Goal: Find specific page/section: Find specific page/section

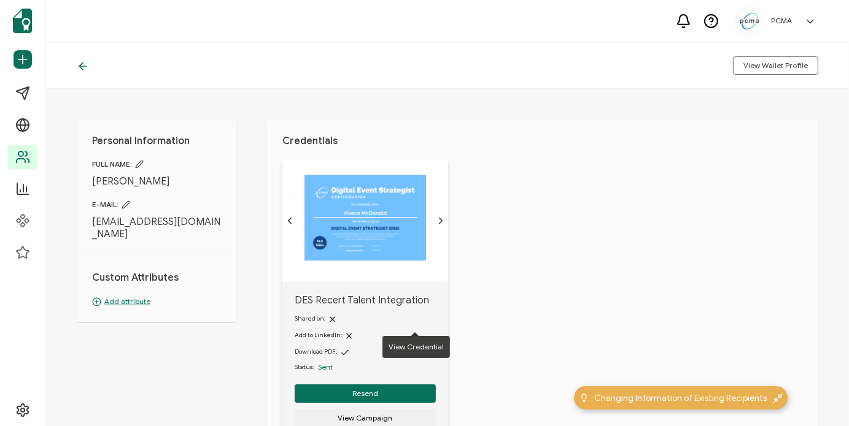
scroll to position [123, 0]
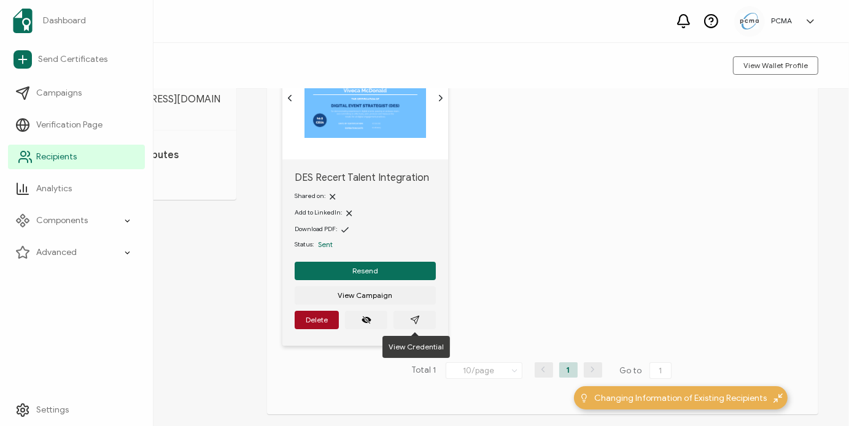
click at [36, 153] on span "Recipients" at bounding box center [56, 157] width 40 height 12
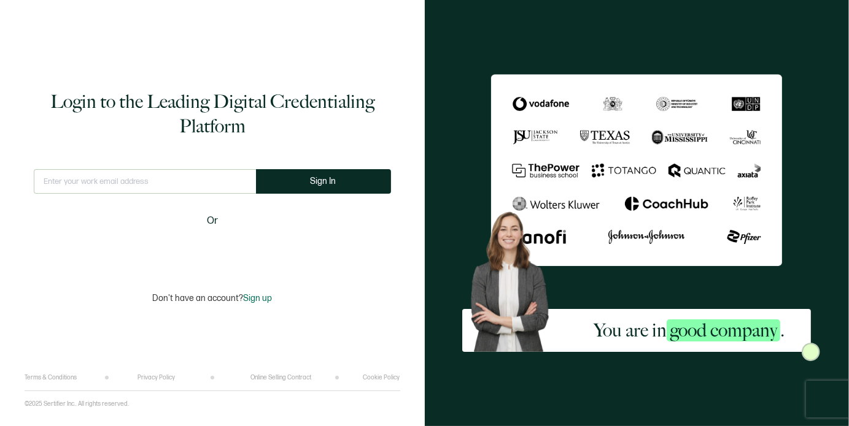
click at [194, 177] on input "text" at bounding box center [145, 181] width 222 height 25
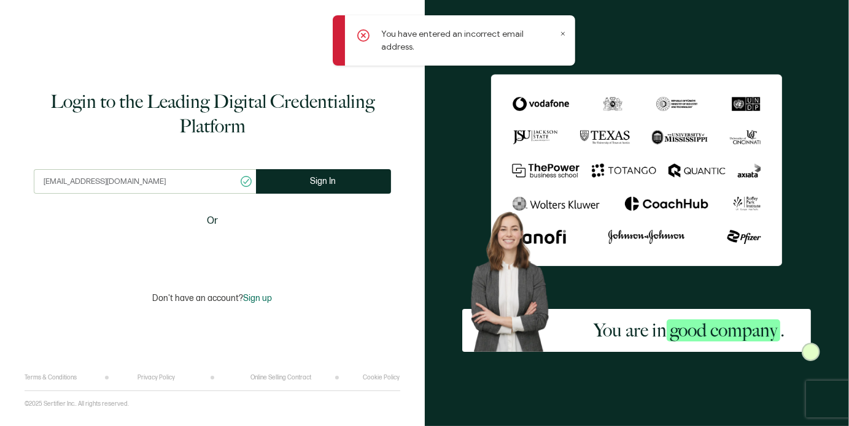
click at [194, 177] on input "[EMAIL_ADDRESS][DOMAIN_NAME]" at bounding box center [145, 181] width 222 height 25
type input "l"
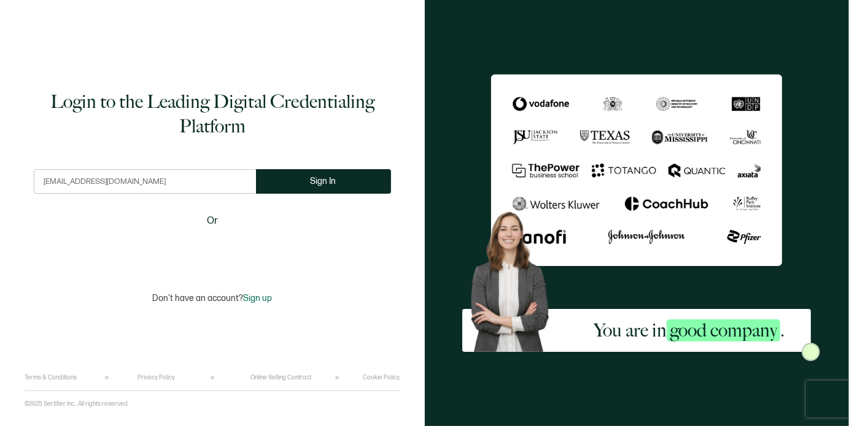
type input "[EMAIL_ADDRESS][DOMAIN_NAME]"
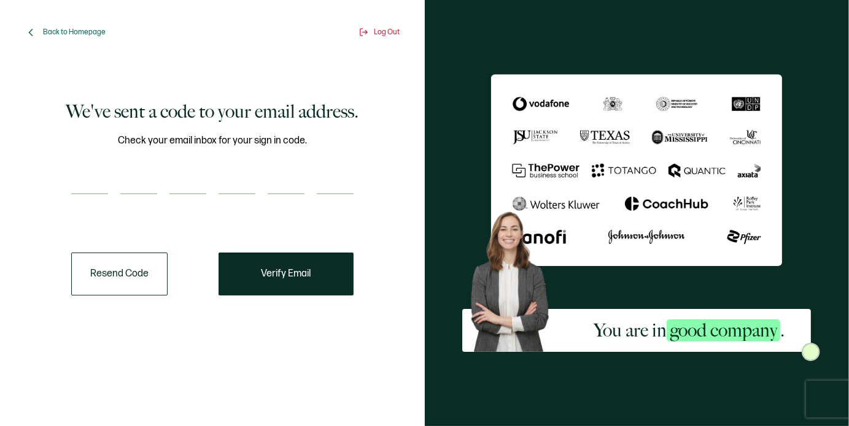
click at [91, 185] on input "number" at bounding box center [89, 182] width 37 height 25
paste input "5"
type input "5"
type input "8"
type input "3"
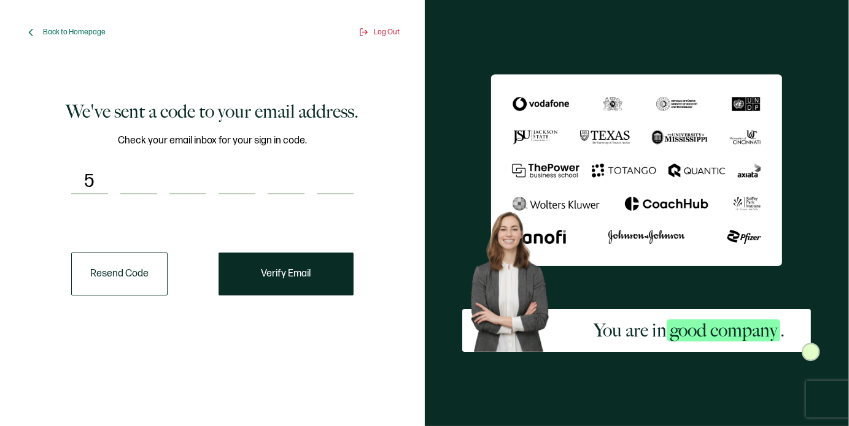
type input "3"
type input "7"
type input "0"
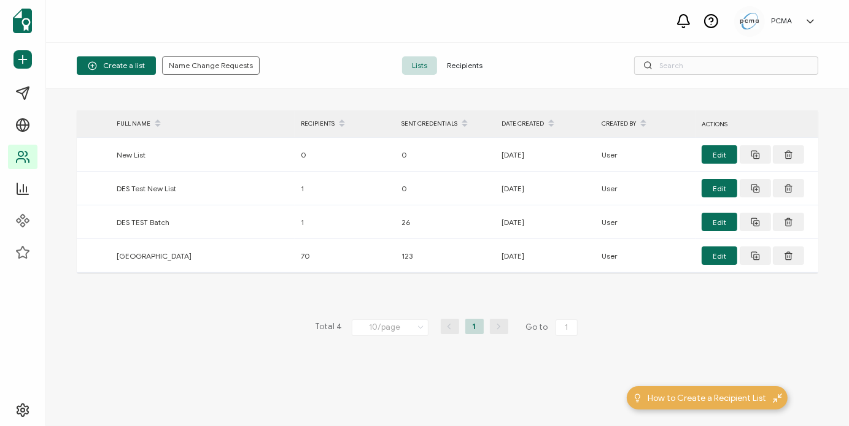
click at [459, 71] on span "Recipients" at bounding box center [464, 65] width 55 height 18
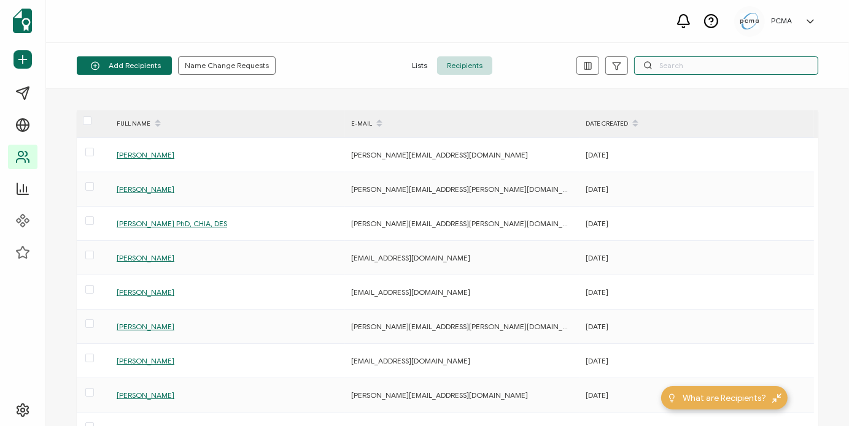
click at [709, 71] on input "text" at bounding box center [726, 65] width 184 height 18
click at [676, 68] on input "text" at bounding box center [726, 65] width 184 height 18
paste input "[EMAIL_ADDRESS][DOMAIN_NAME]"
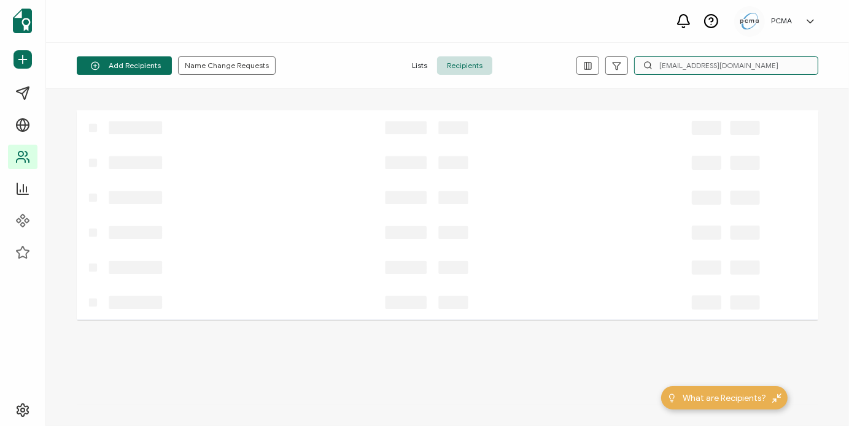
type input "[EMAIL_ADDRESS][DOMAIN_NAME]"
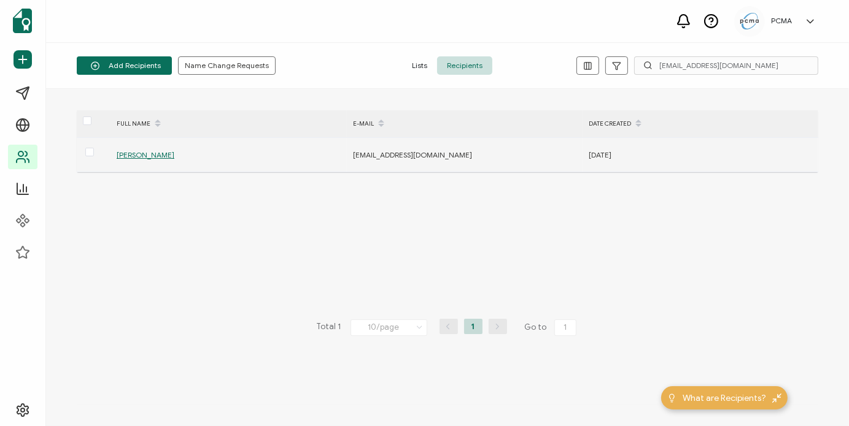
click at [153, 154] on span "[PERSON_NAME]" at bounding box center [146, 154] width 58 height 9
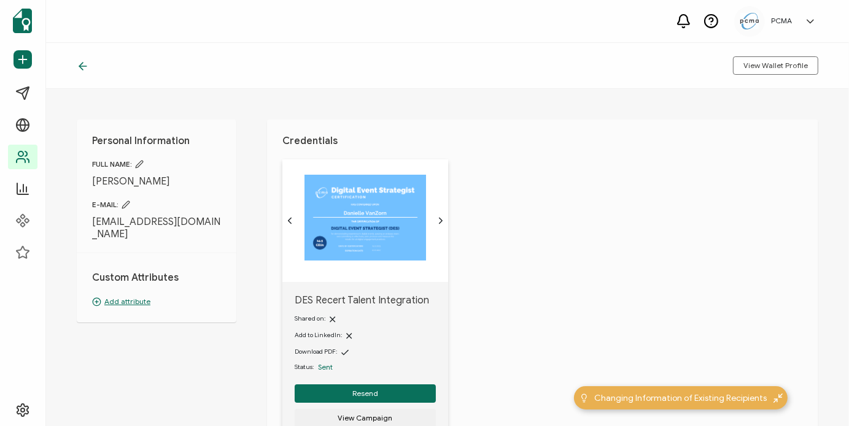
scroll to position [83, 0]
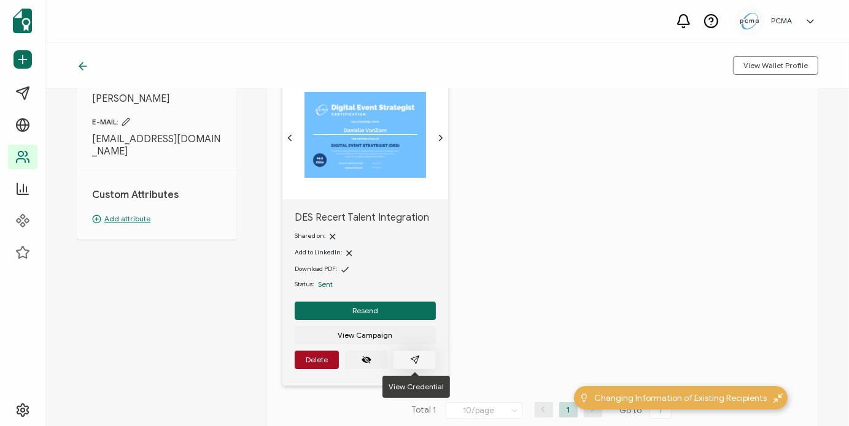
click at [423, 363] on button "button" at bounding box center [414, 360] width 42 height 18
